Goal: Task Accomplishment & Management: Use online tool/utility

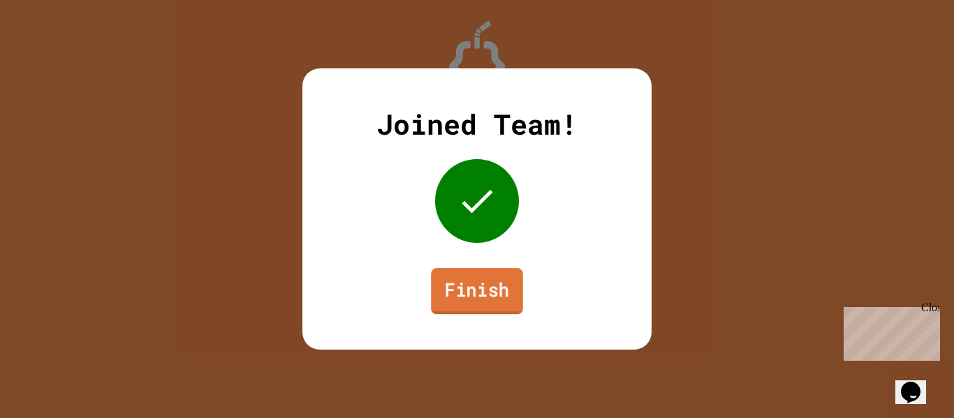
click at [462, 307] on link "Finish" at bounding box center [477, 291] width 92 height 46
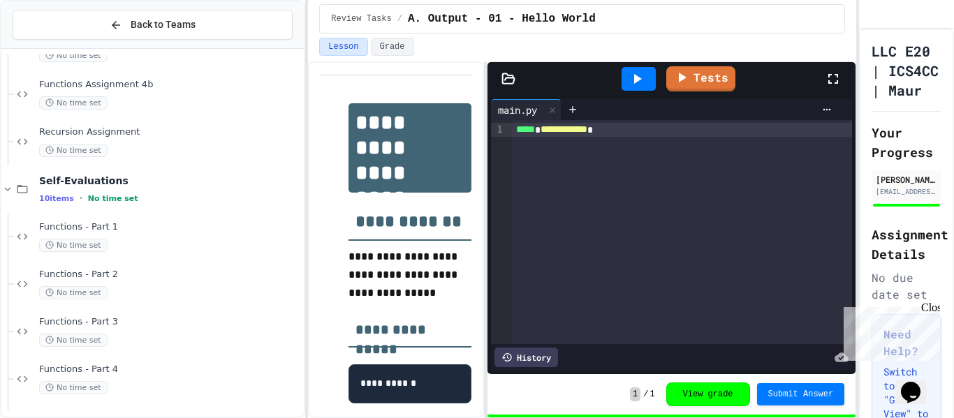
scroll to position [458, 0]
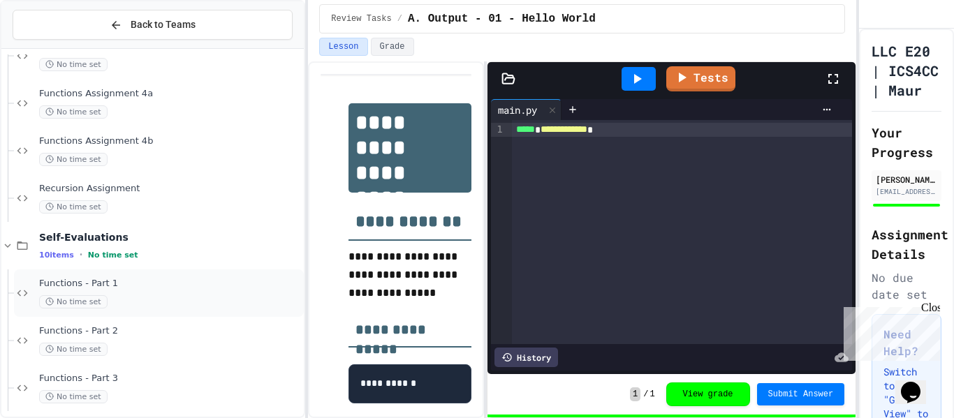
click at [151, 296] on div "No time set" at bounding box center [170, 302] width 262 height 13
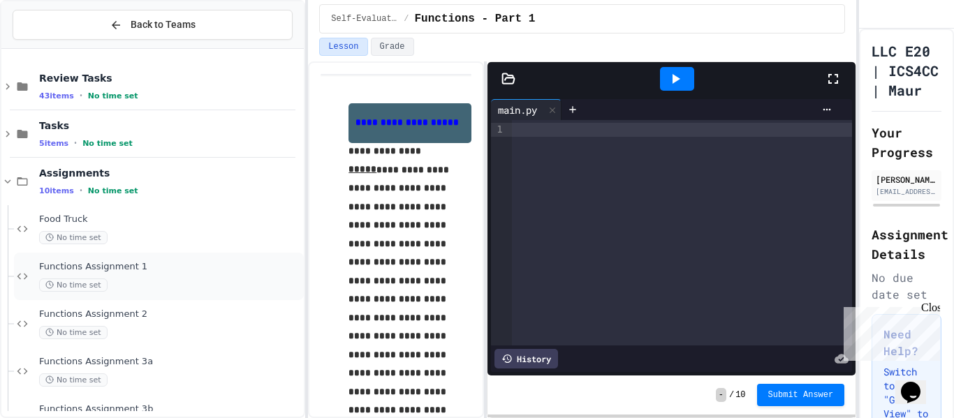
click at [140, 261] on span "Functions Assignment 1" at bounding box center [170, 267] width 262 height 12
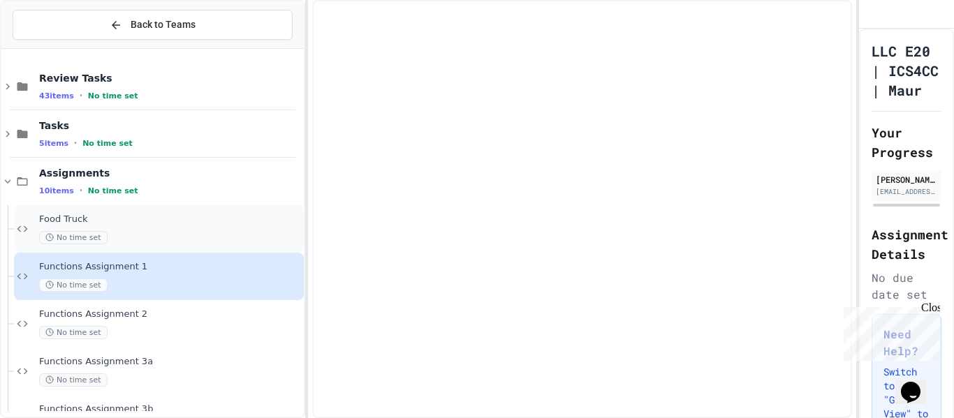
click at [137, 221] on span "Food Truck" at bounding box center [170, 220] width 262 height 12
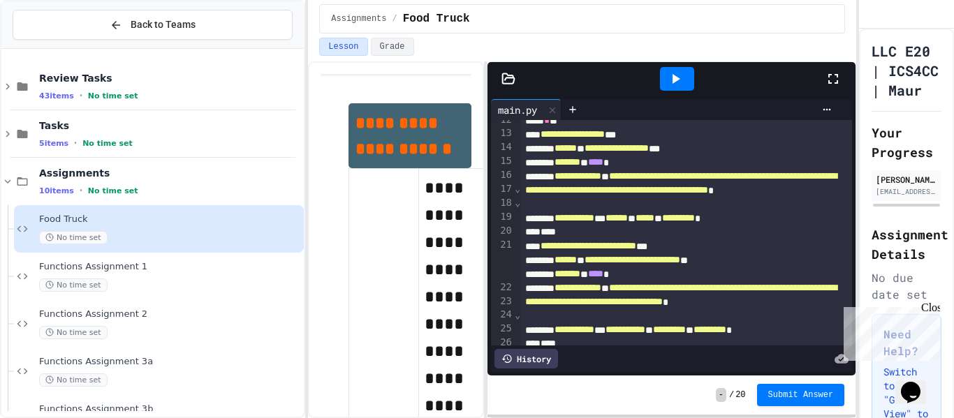
scroll to position [240, 0]
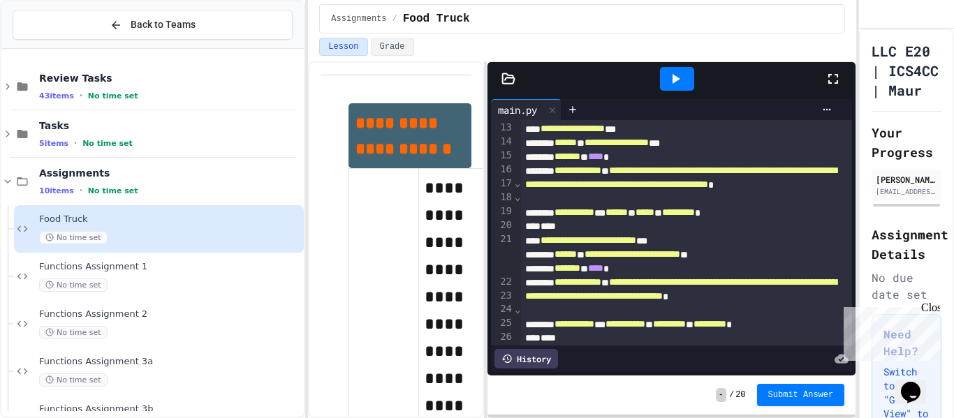
click at [679, 75] on icon at bounding box center [675, 79] width 17 height 17
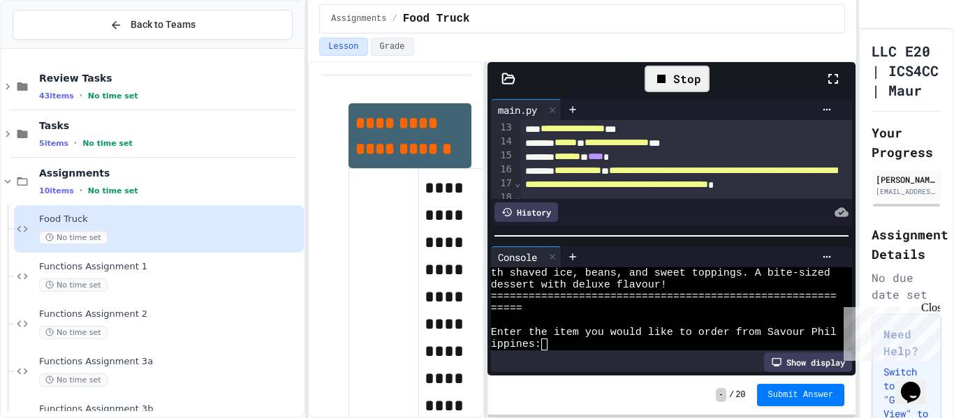
scroll to position [831, 0]
click at [633, 344] on div "ippines:" at bounding box center [664, 345] width 346 height 12
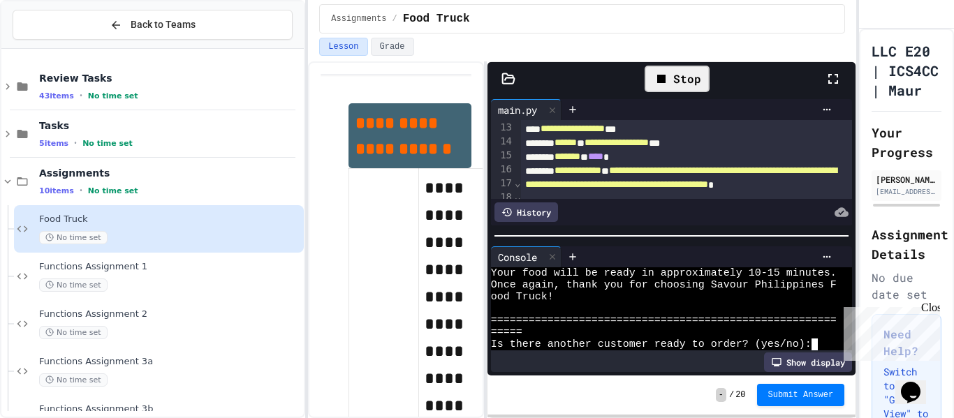
scroll to position [1453, 0]
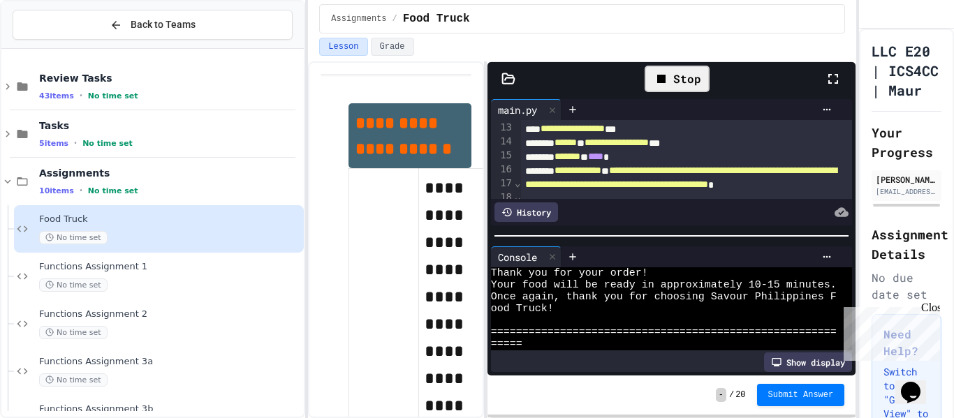
click at [678, 82] on div "Stop" at bounding box center [677, 79] width 65 height 27
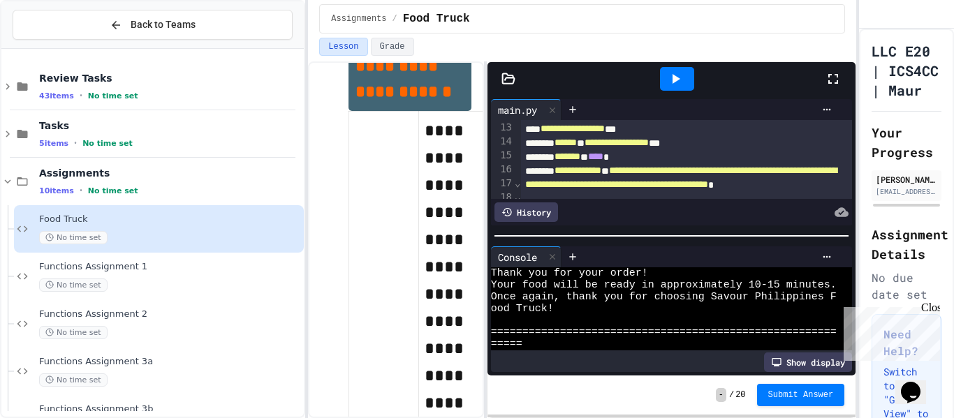
click at [530, 78] on span "******" at bounding box center [536, 73] width 22 height 10
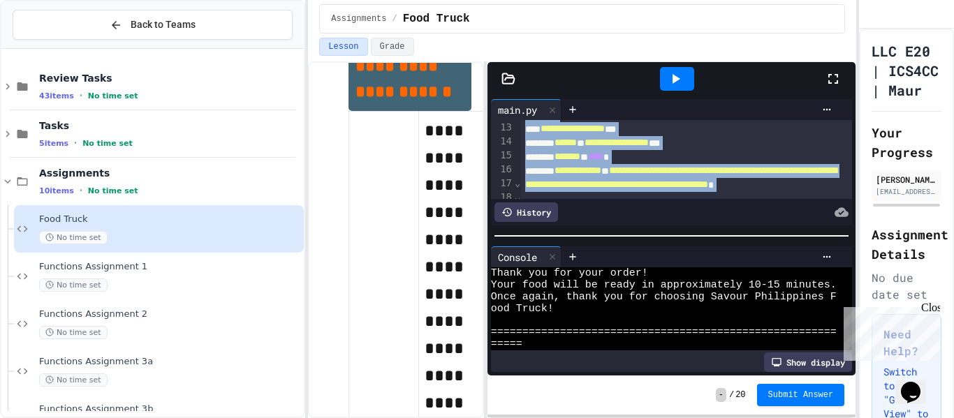
click at [544, 94] on div "To enrich screen reader interactions, please activate Accessibility in Grammarl…" at bounding box center [687, 87] width 332 height 14
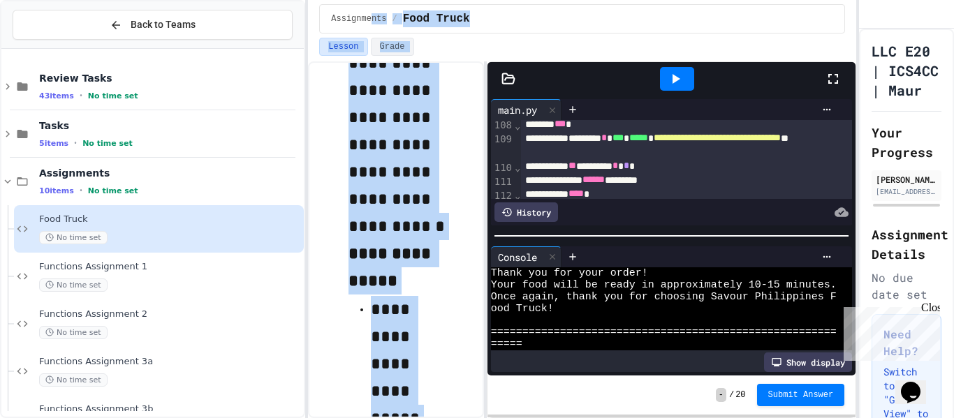
scroll to position [0, 0]
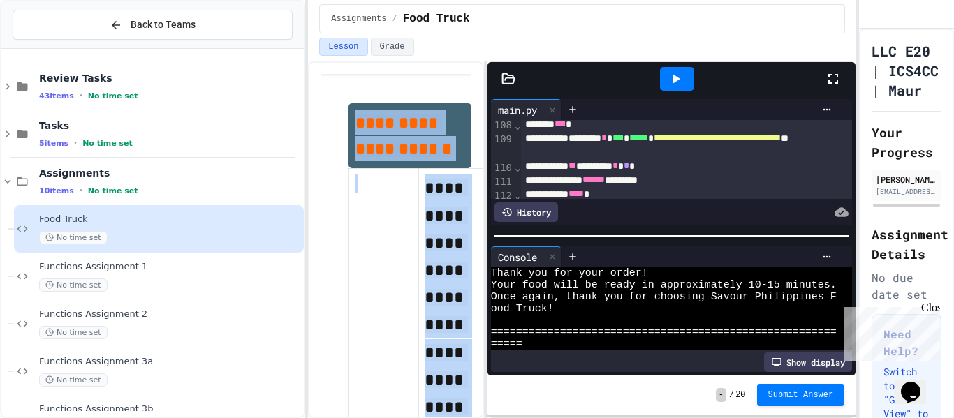
drag, startPoint x: 461, startPoint y: 376, endPoint x: 356, endPoint y: 133, distance: 264.7
copy div "**********"
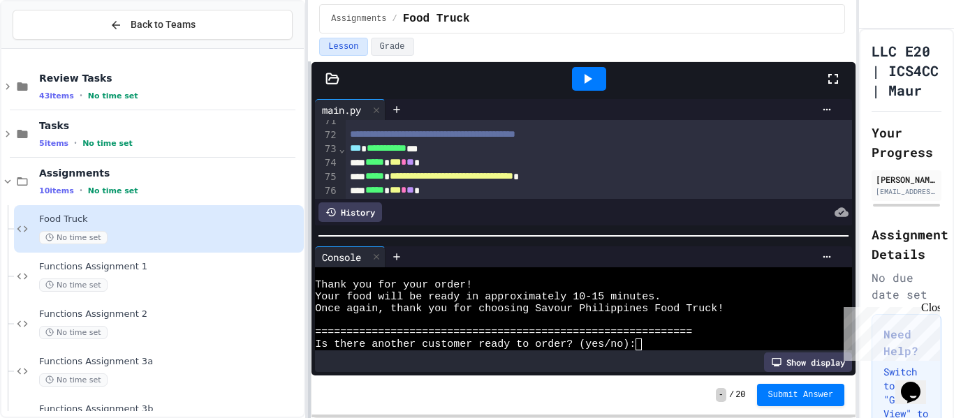
scroll to position [1183, 0]
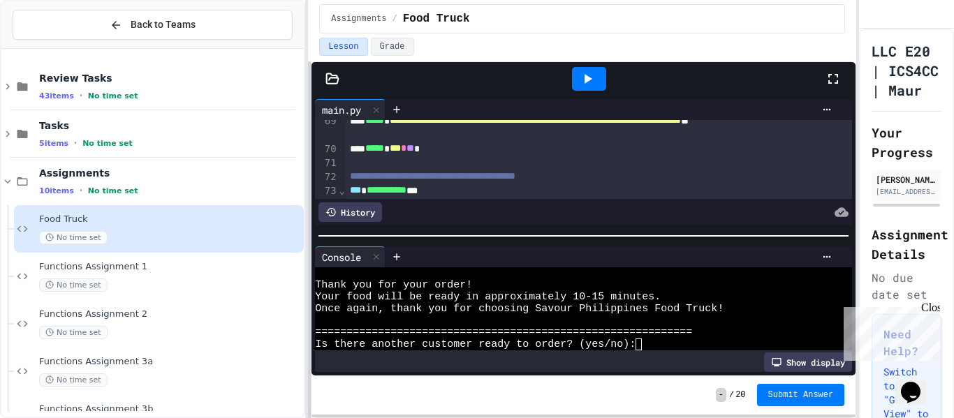
click at [182, 252] on div "**********" at bounding box center [477, 209] width 954 height 418
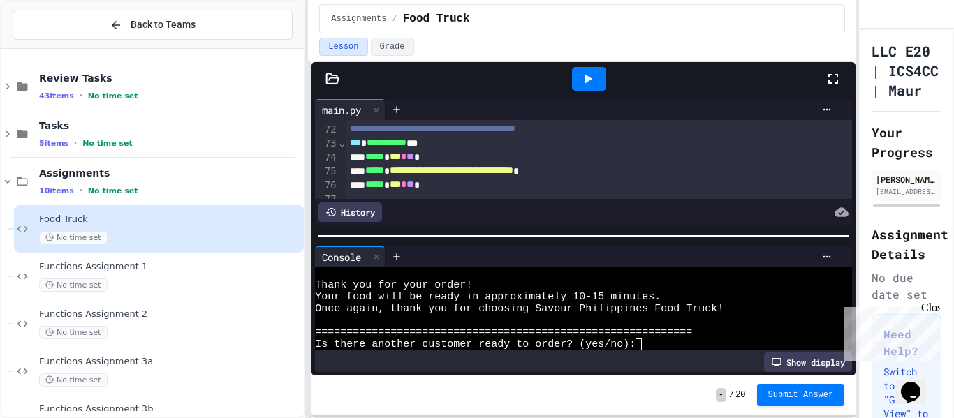
scroll to position [1237, 0]
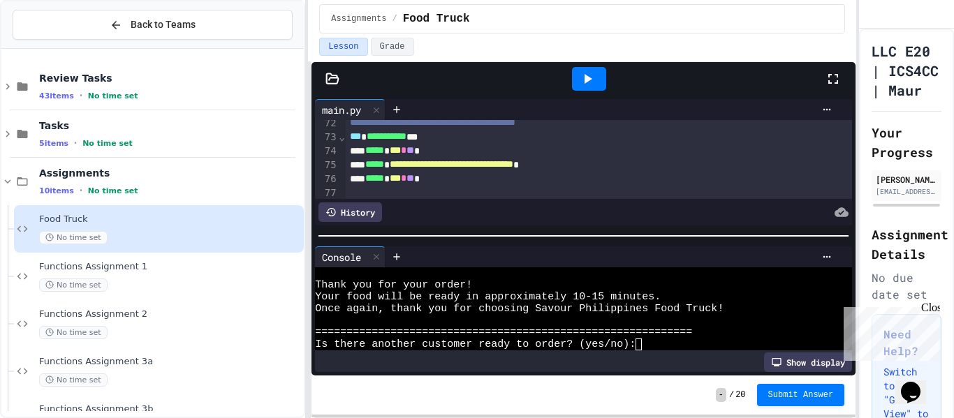
click at [590, 89] on div at bounding box center [589, 79] width 34 height 24
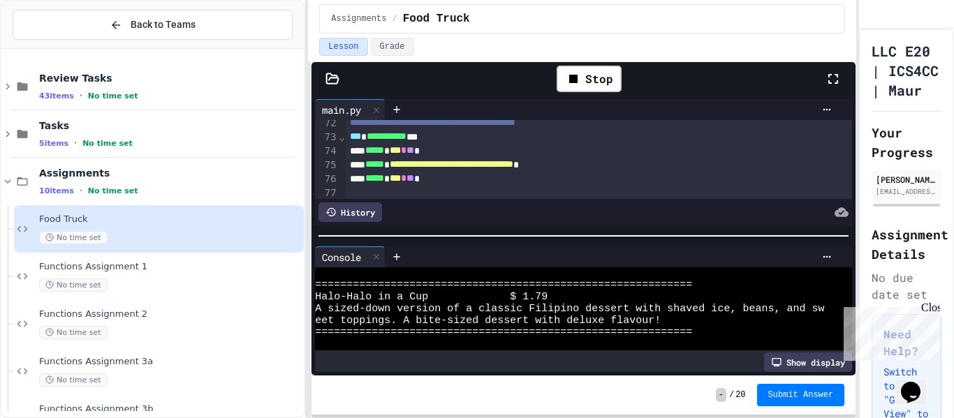
scroll to position [546, 0]
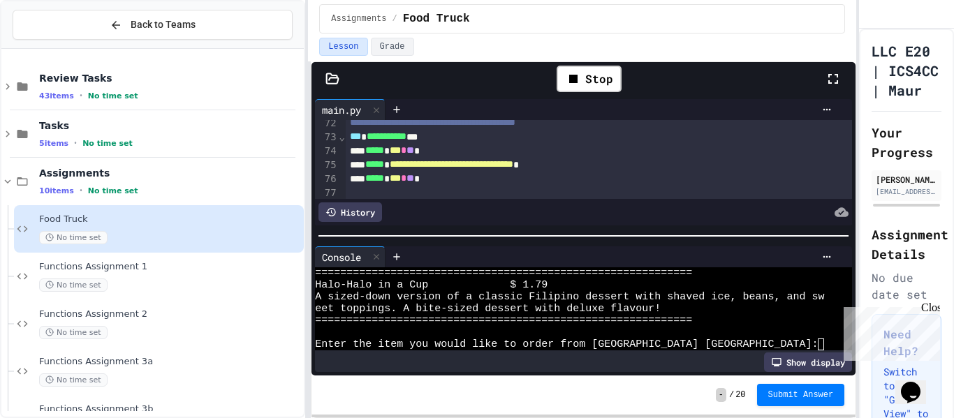
click at [720, 347] on textarea "Terminal input" at bounding box center [720, 345] width 6 height 12
type textarea "*"
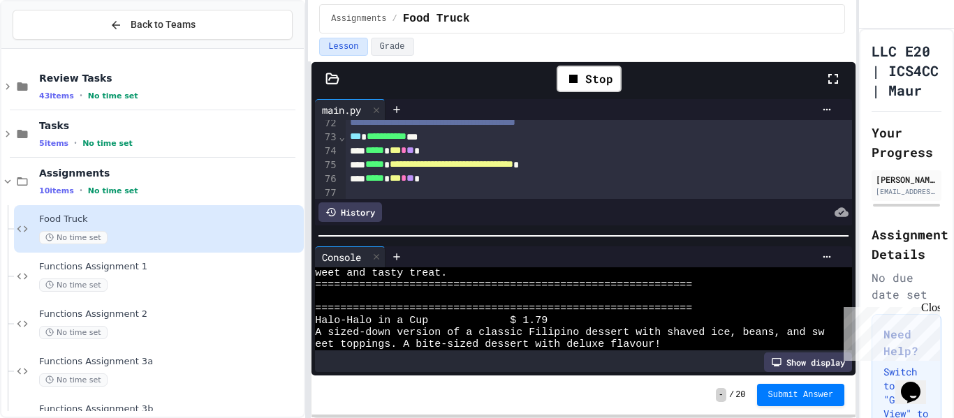
scroll to position [606, 0]
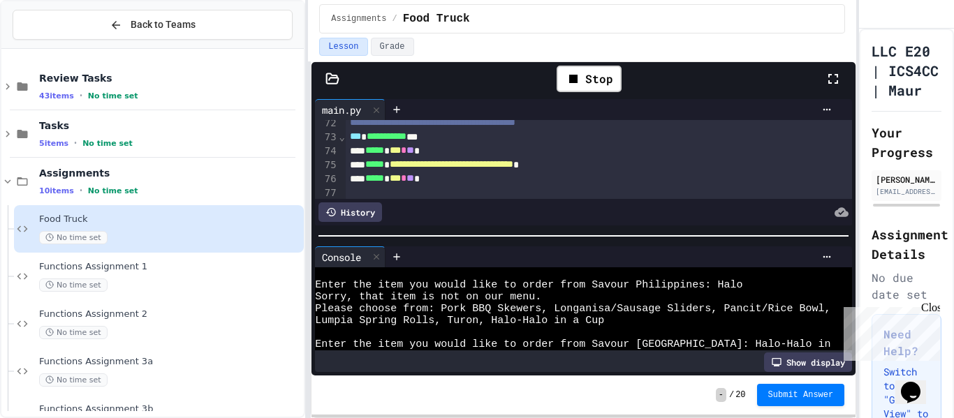
type textarea "******"
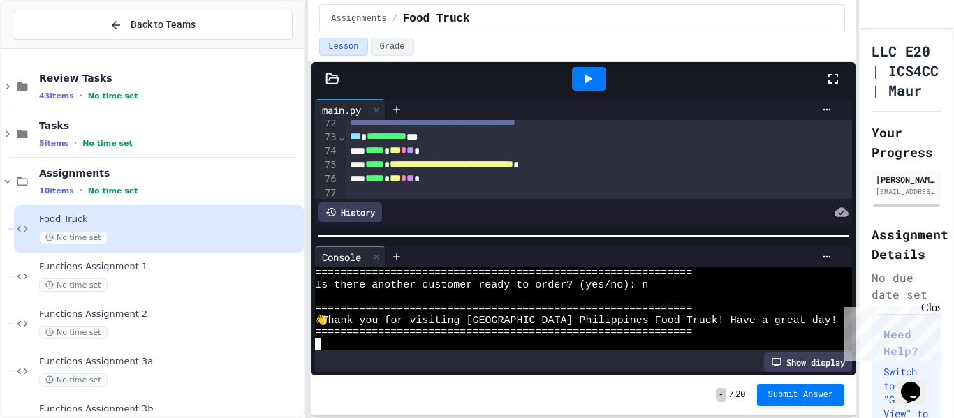
scroll to position [1152, 0]
click at [768, 387] on button "Submit Answer" at bounding box center [801, 394] width 88 height 22
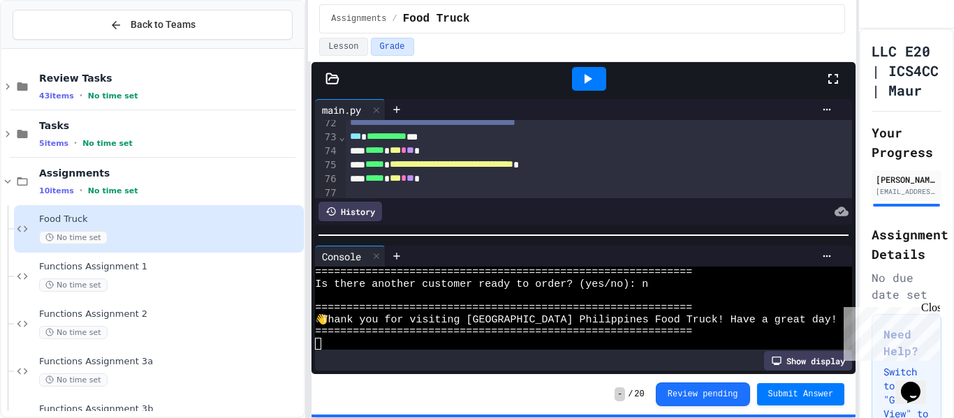
click at [580, 73] on icon at bounding box center [587, 79] width 17 height 17
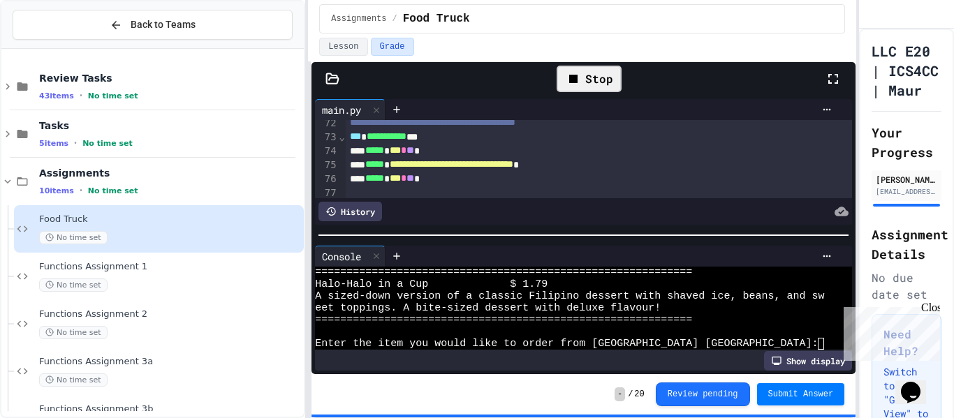
scroll to position [546, 0]
click at [485, 326] on div at bounding box center [576, 332] width 522 height 12
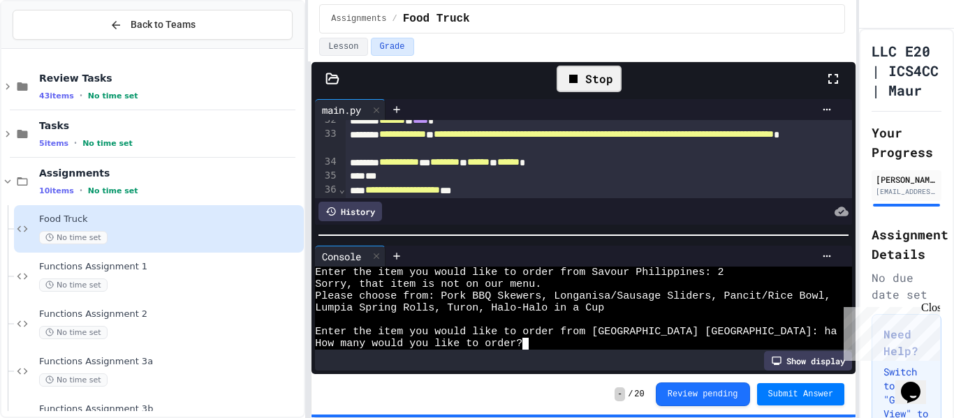
scroll to position [478, 0]
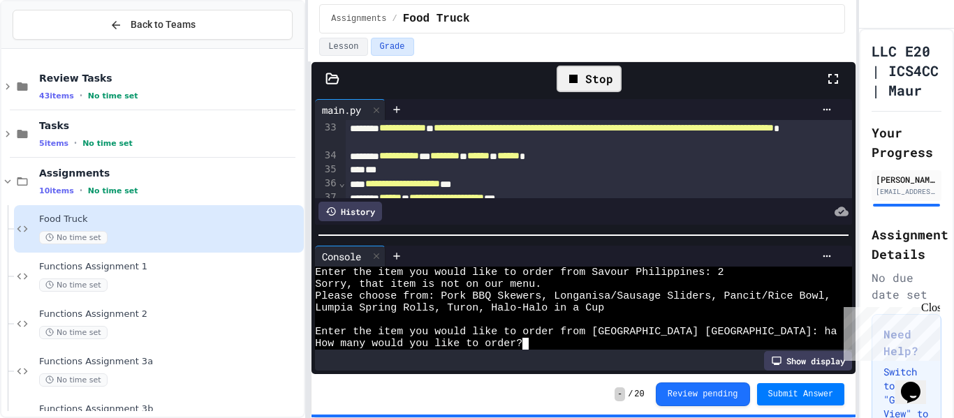
click at [605, 158] on div "**********" at bounding box center [600, 156] width 508 height 14
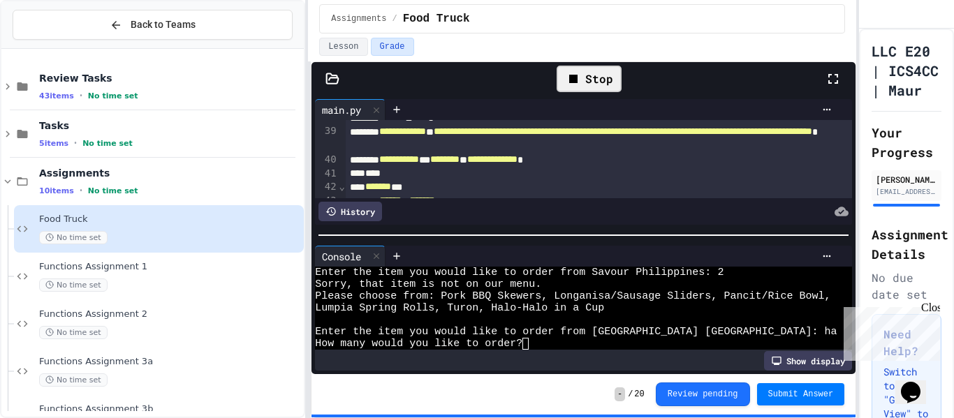
scroll to position [571, 0]
click at [606, 164] on div "**********" at bounding box center [600, 161] width 508 height 14
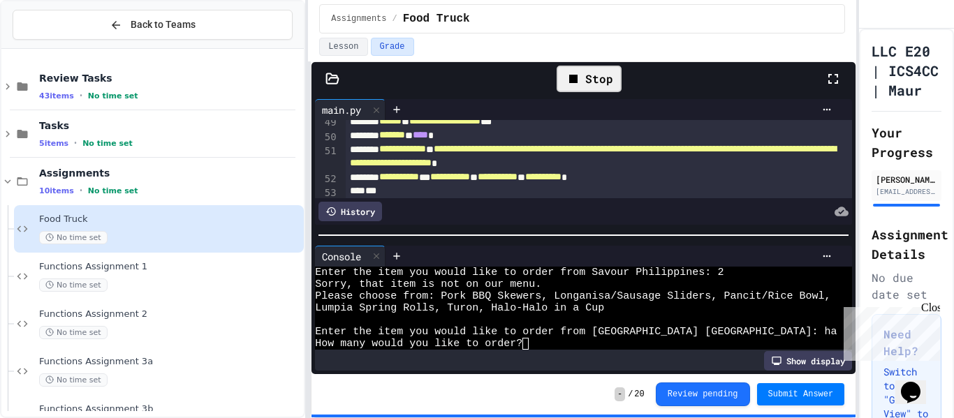
scroll to position [754, 0]
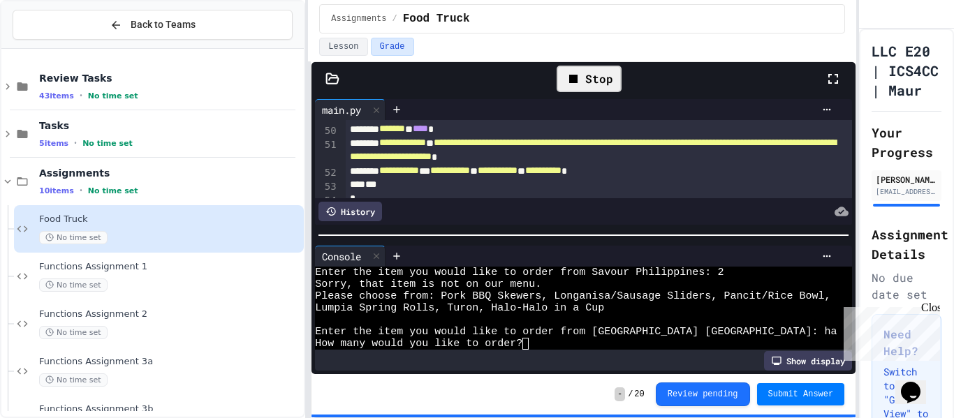
click at [674, 171] on div "**********" at bounding box center [600, 171] width 508 height 14
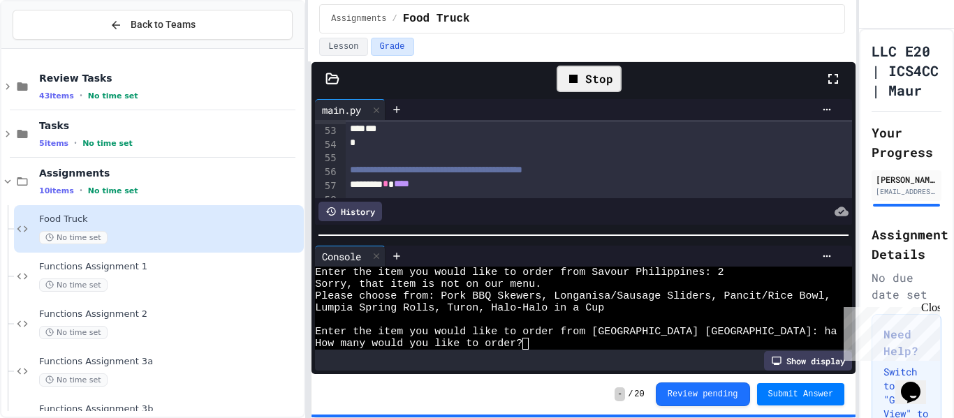
scroll to position [820, 0]
click at [624, 344] on div "How many would you like to order?" at bounding box center [576, 344] width 522 height 12
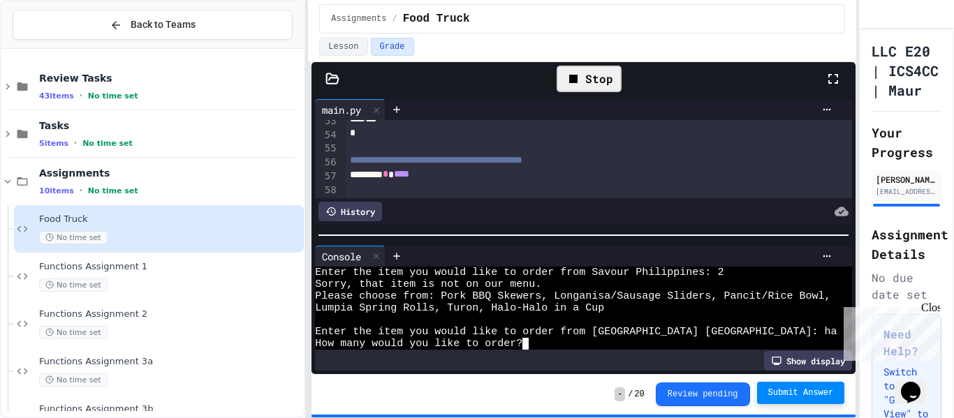
click at [777, 395] on span "Submit Answer" at bounding box center [801, 393] width 66 height 11
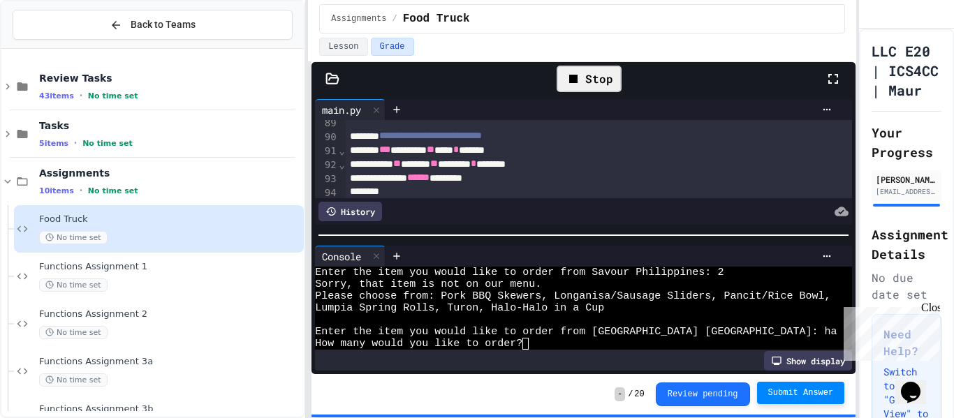
scroll to position [1350, 0]
click at [550, 328] on span "Enter the item you would like to order from [GEOGRAPHIC_DATA] [GEOGRAPHIC_DATA]…" at bounding box center [598, 332] width 566 height 12
click at [576, 78] on icon at bounding box center [573, 79] width 8 height 8
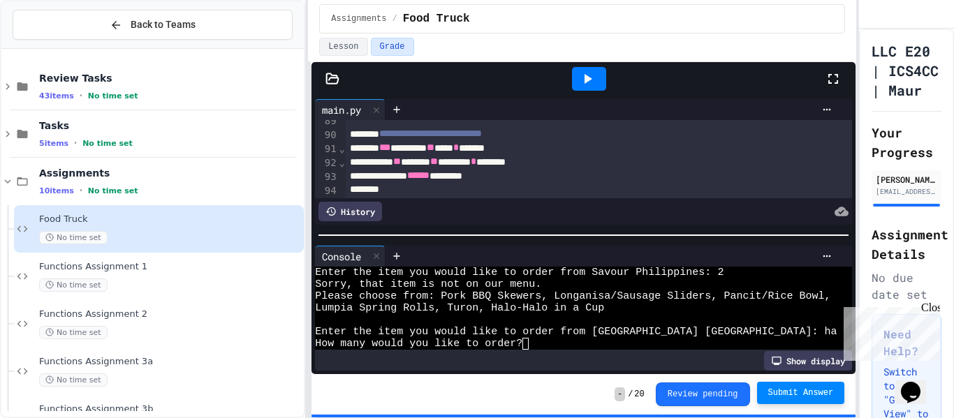
click at [576, 78] on div at bounding box center [589, 79] width 34 height 24
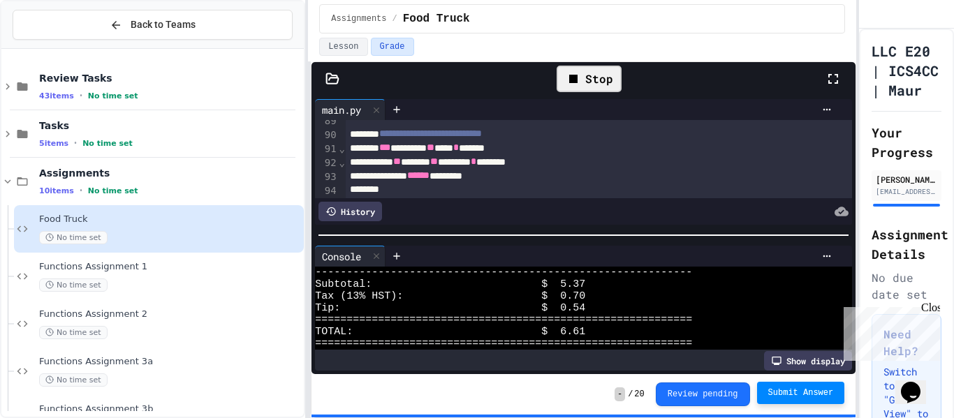
scroll to position [912, 0]
